Goal: Entertainment & Leisure: Consume media (video, audio)

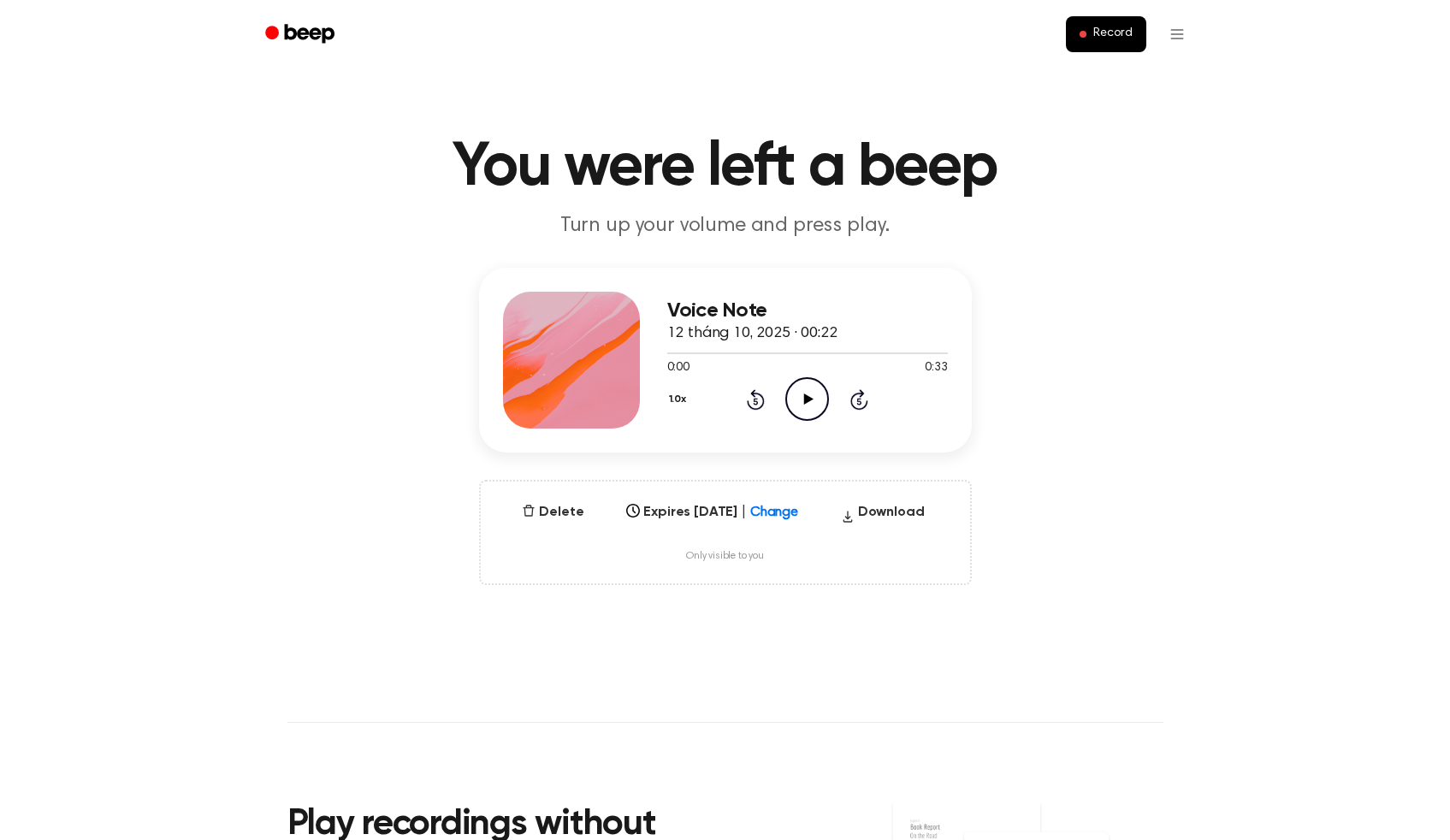
click at [807, 399] on icon at bounding box center [808, 399] width 10 height 12
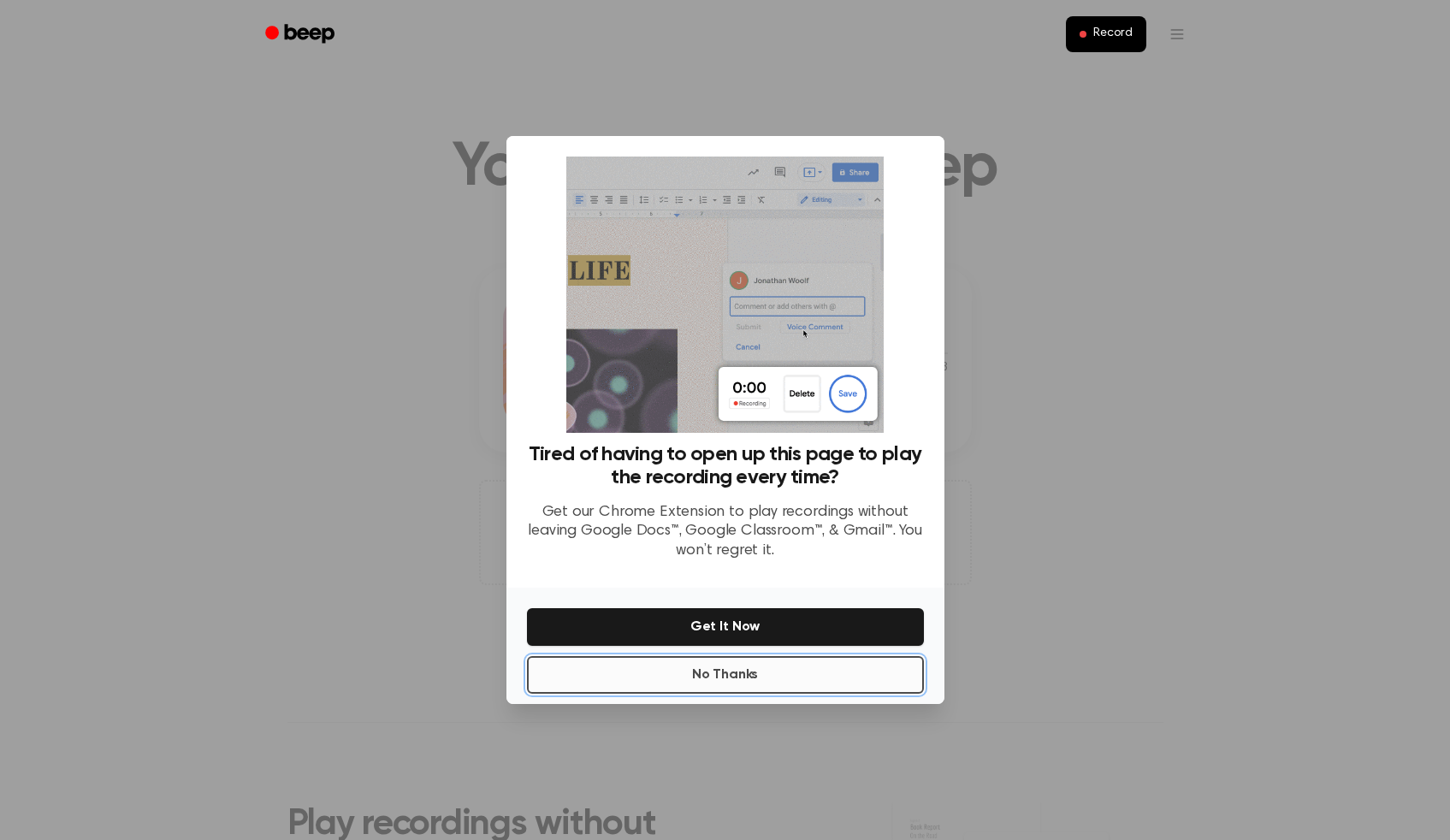
click at [819, 673] on button "No Thanks" at bounding box center [725, 675] width 396 height 38
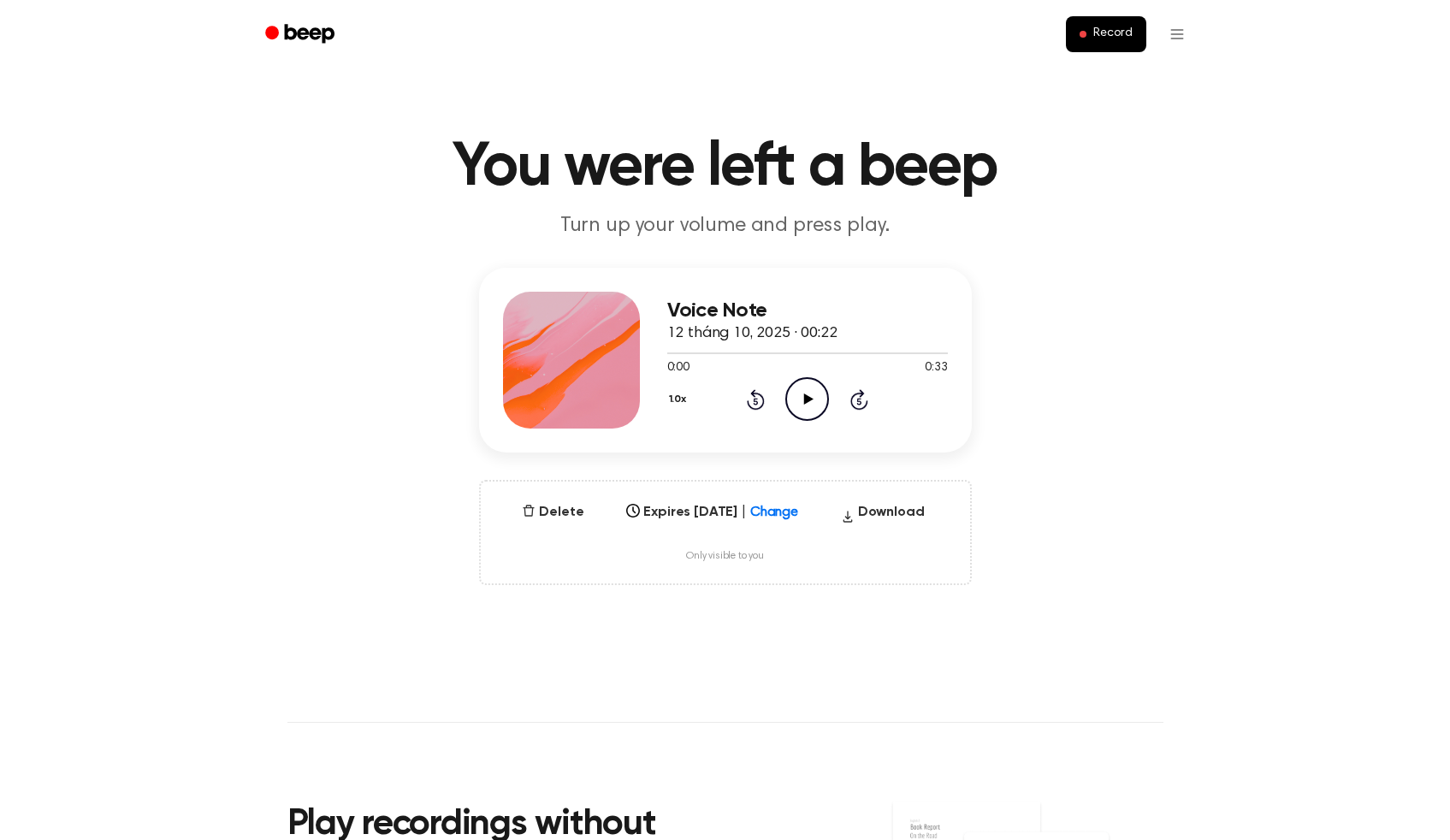
click at [811, 396] on icon "Play Audio" at bounding box center [806, 398] width 43 height 43
click at [811, 396] on icon "Pause Audio" at bounding box center [806, 398] width 43 height 43
click at [811, 396] on icon "Play Audio" at bounding box center [806, 398] width 43 height 43
click at [669, 351] on div at bounding box center [807, 352] width 281 height 13
click at [805, 401] on icon "Pause Audio" at bounding box center [806, 398] width 43 height 43
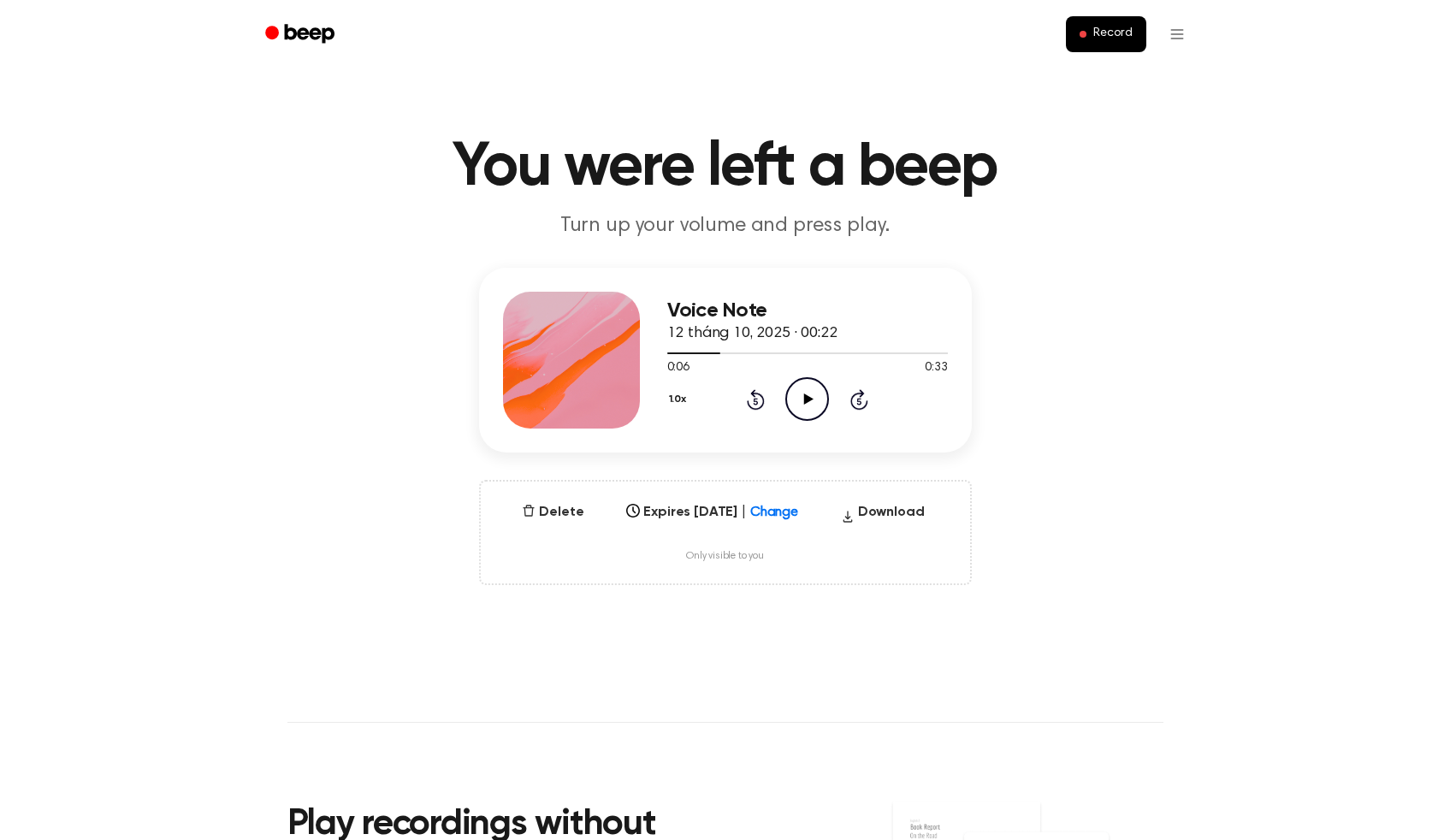
click at [805, 401] on icon at bounding box center [808, 399] width 10 height 12
click at [805, 401] on icon "Pause Audio" at bounding box center [806, 398] width 43 height 43
click at [805, 401] on icon at bounding box center [808, 399] width 10 height 12
click at [805, 401] on icon "Pause Audio" at bounding box center [806, 398] width 43 height 43
click at [805, 401] on icon at bounding box center [808, 399] width 10 height 12
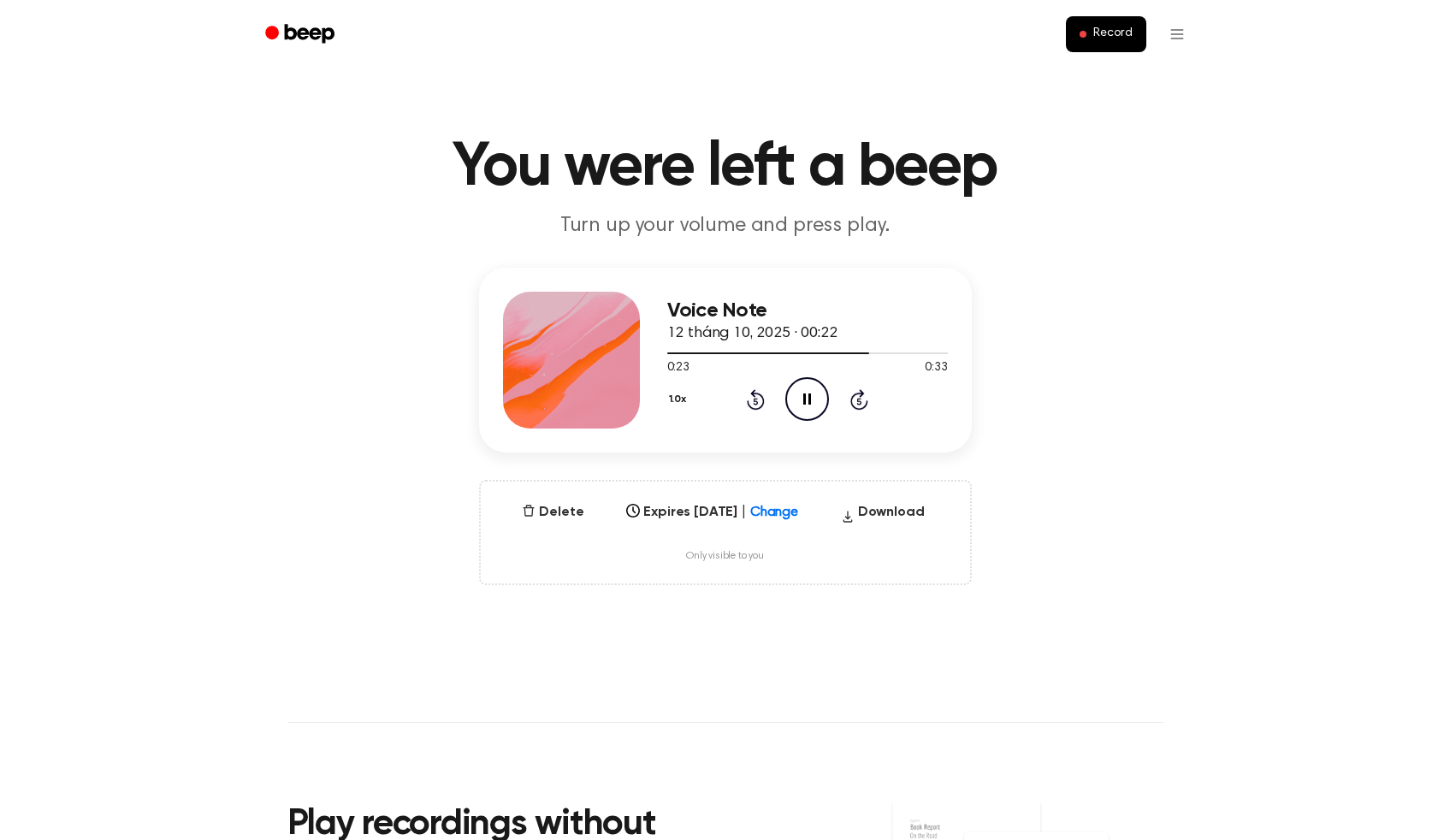
click at [805, 401] on icon "Pause Audio" at bounding box center [806, 398] width 43 height 43
click at [805, 401] on icon at bounding box center [808, 399] width 10 height 12
click at [805, 401] on icon "Pause Audio" at bounding box center [806, 398] width 43 height 43
click at [805, 401] on icon at bounding box center [808, 399] width 10 height 12
click at [806, 404] on icon "Play Audio" at bounding box center [806, 398] width 43 height 43
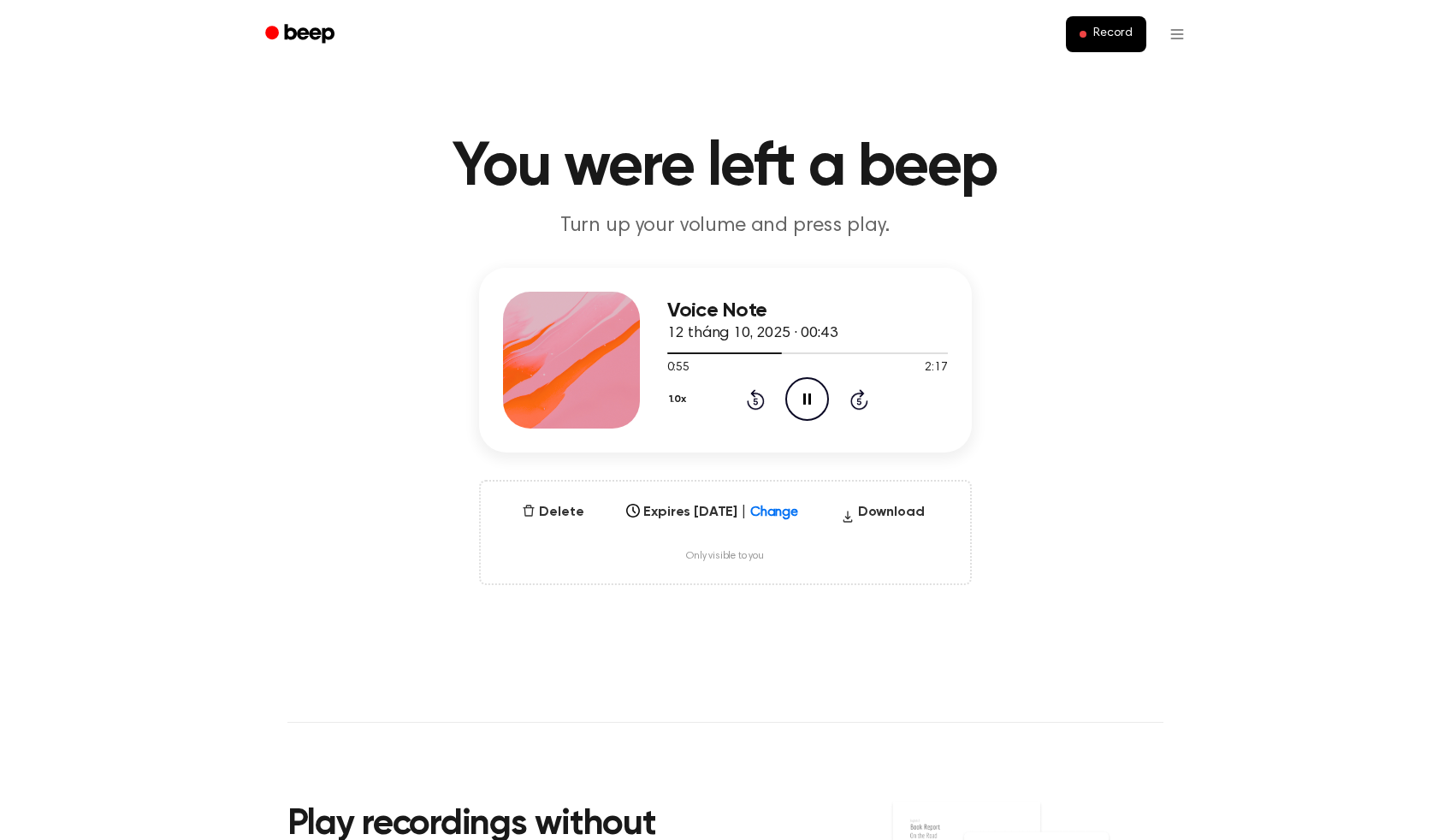
click at [811, 400] on icon "Pause Audio" at bounding box center [806, 398] width 43 height 43
click at [775, 352] on span at bounding box center [776, 353] width 13 height 13
click at [806, 401] on icon at bounding box center [808, 399] width 10 height 12
click at [761, 354] on div at bounding box center [807, 352] width 281 height 13
click at [807, 397] on icon "Pause Audio" at bounding box center [806, 398] width 43 height 43
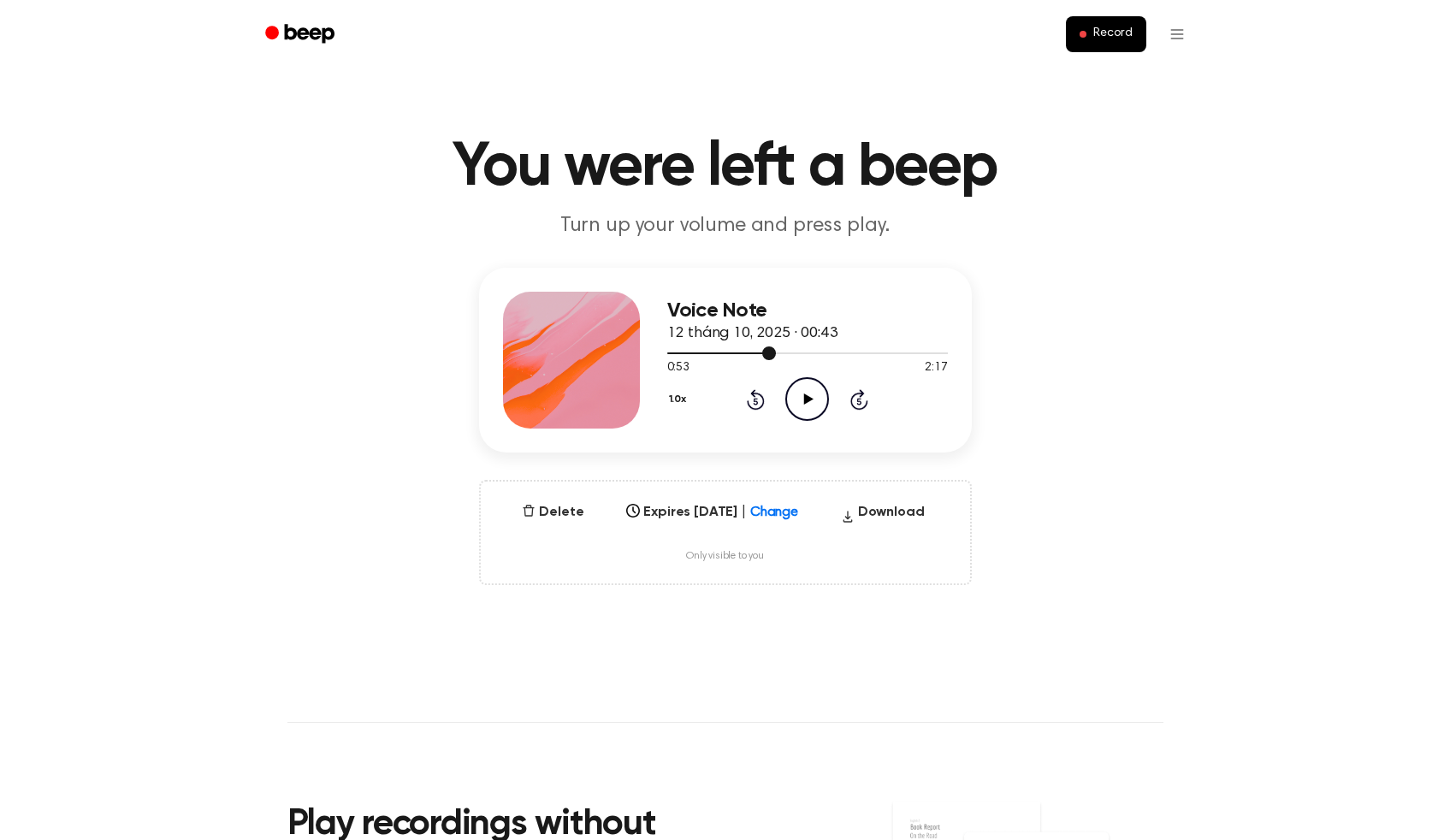
click at [770, 354] on span at bounding box center [769, 353] width 13 height 13
click at [805, 399] on icon at bounding box center [808, 399] width 10 height 12
click at [763, 356] on span at bounding box center [769, 353] width 13 height 13
click at [803, 396] on icon at bounding box center [807, 399] width 8 height 12
click at [773, 357] on span at bounding box center [769, 353] width 13 height 13
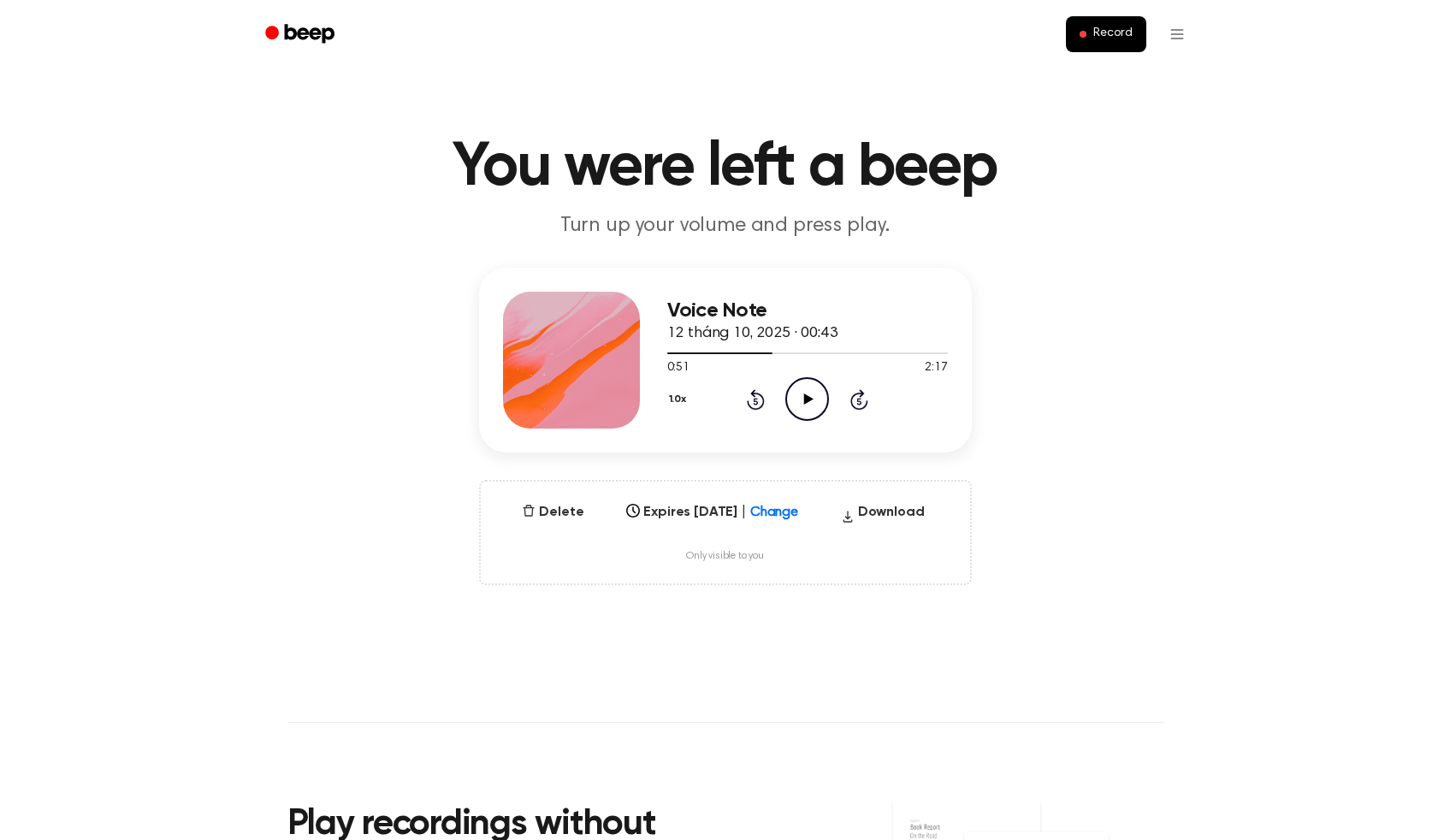
click at [810, 400] on icon at bounding box center [808, 399] width 10 height 12
click at [810, 400] on icon at bounding box center [807, 399] width 8 height 12
click at [768, 352] on span at bounding box center [769, 353] width 13 height 13
click at [806, 400] on icon at bounding box center [808, 399] width 10 height 12
click at [806, 400] on icon "Pause Audio" at bounding box center [806, 398] width 43 height 43
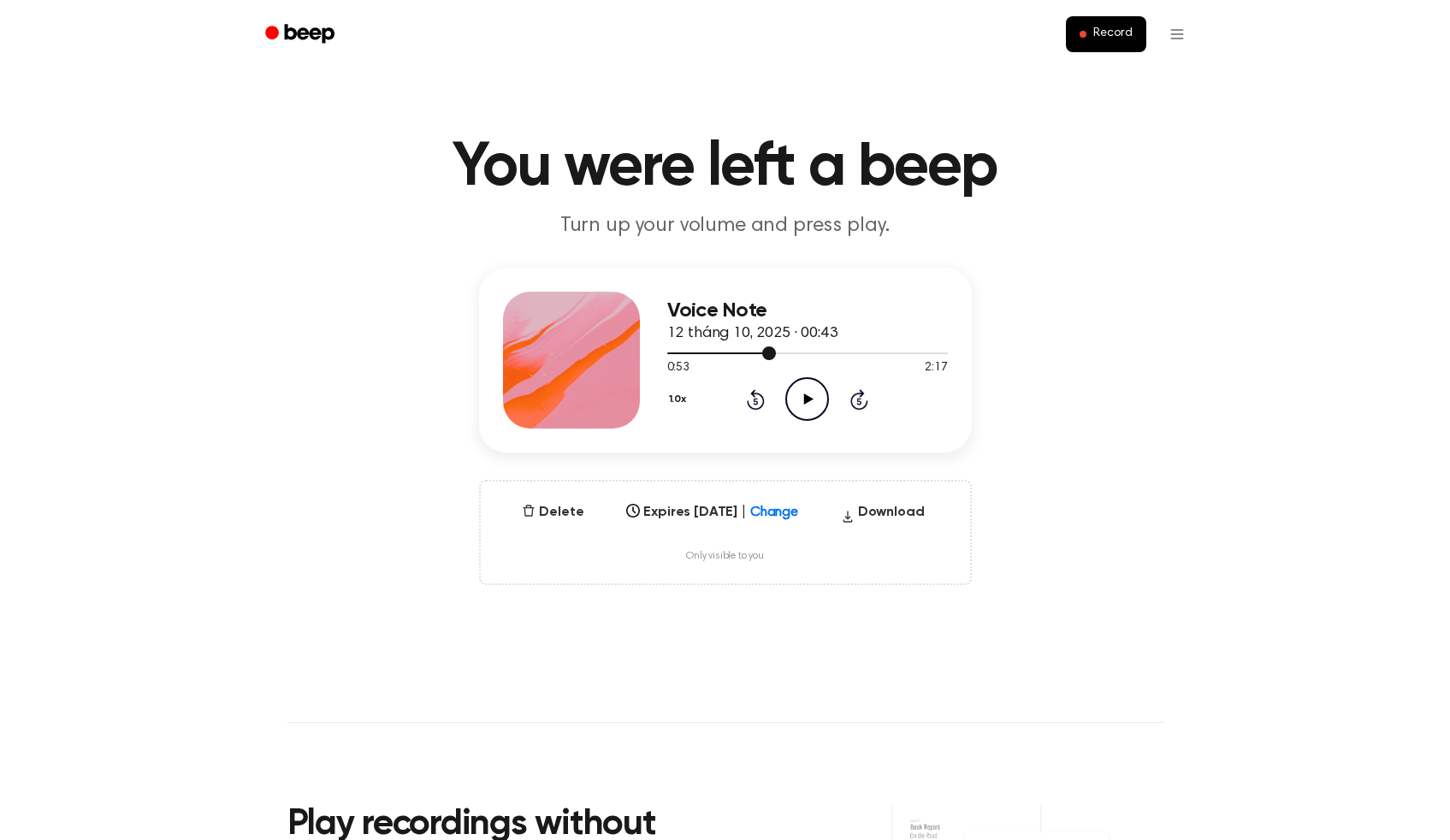
click at [768, 357] on span at bounding box center [769, 353] width 13 height 13
click at [801, 394] on icon "Play Audio" at bounding box center [806, 398] width 43 height 43
click at [807, 397] on icon "Pause Audio" at bounding box center [806, 398] width 43 height 43
